Goal: Transaction & Acquisition: Obtain resource

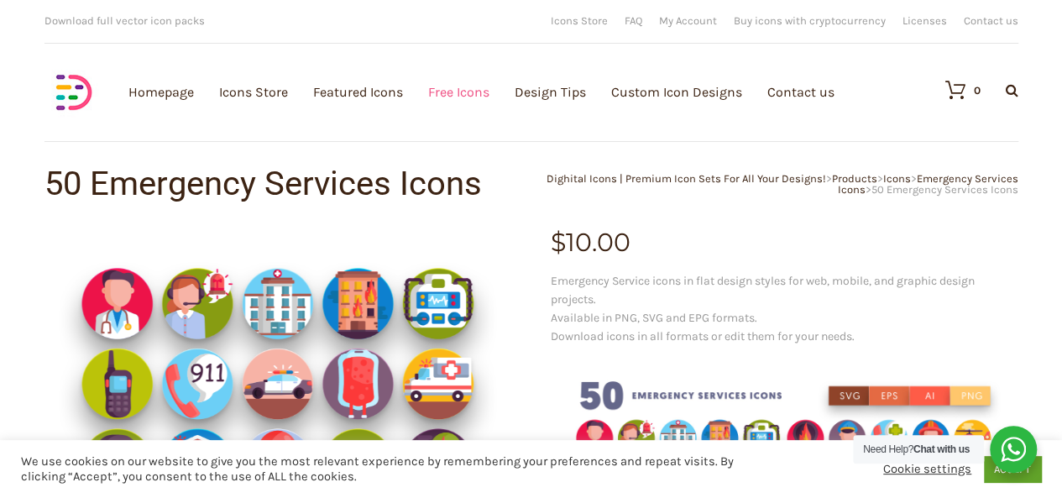
click at [449, 91] on link "Free Icons" at bounding box center [458, 92] width 61 height 184
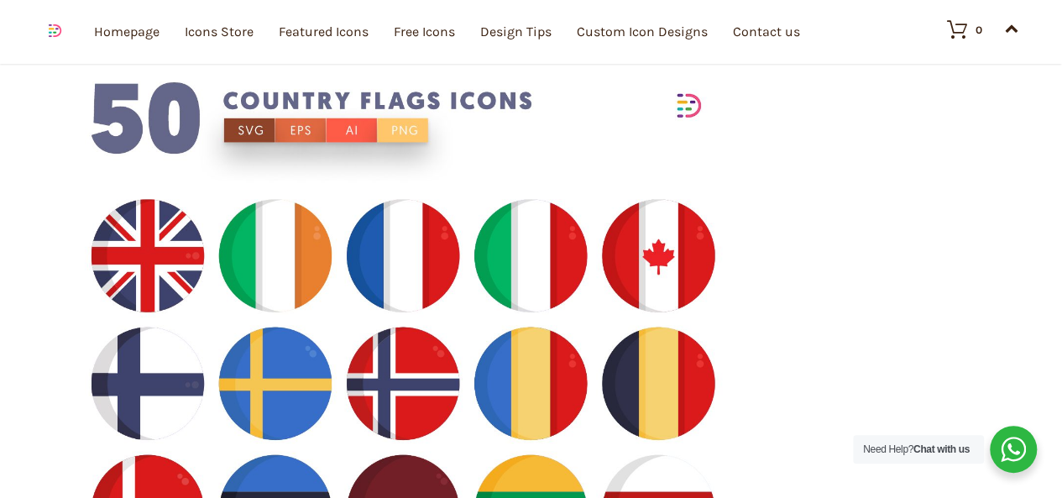
scroll to position [839, 0]
